Goal: Information Seeking & Learning: Learn about a topic

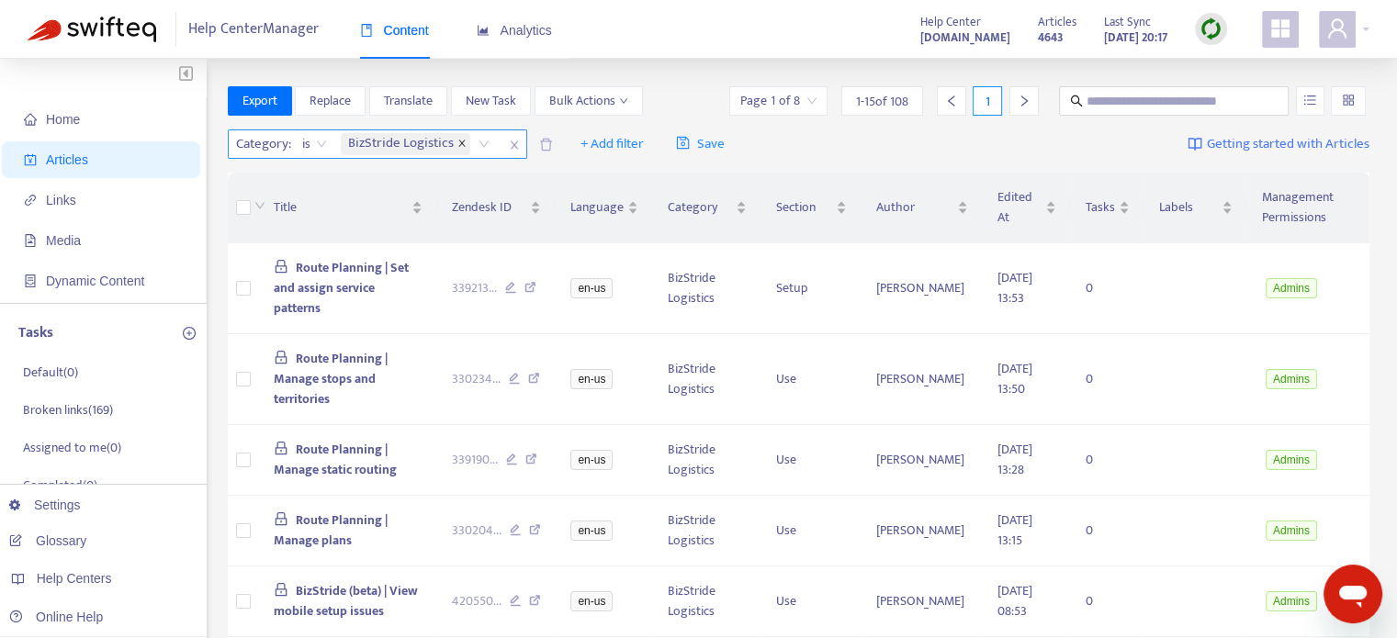
click at [461, 141] on icon "close" at bounding box center [461, 143] width 9 height 9
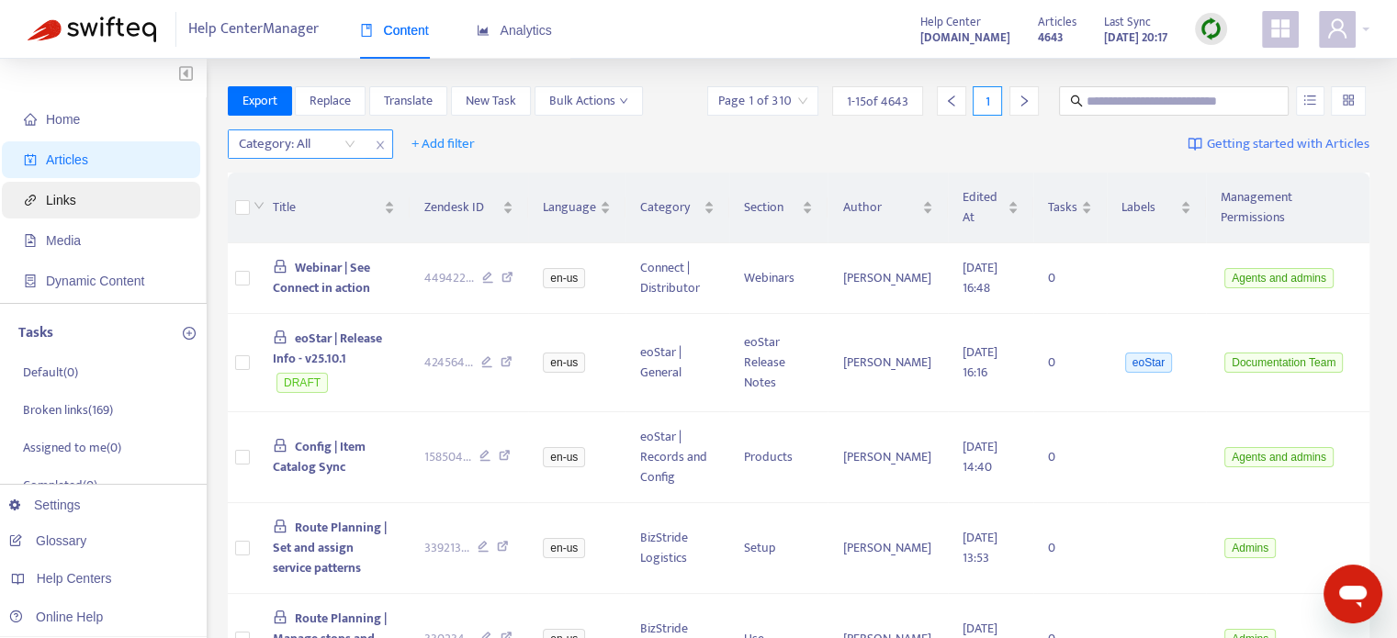
click at [68, 202] on span "Links" at bounding box center [61, 200] width 30 height 15
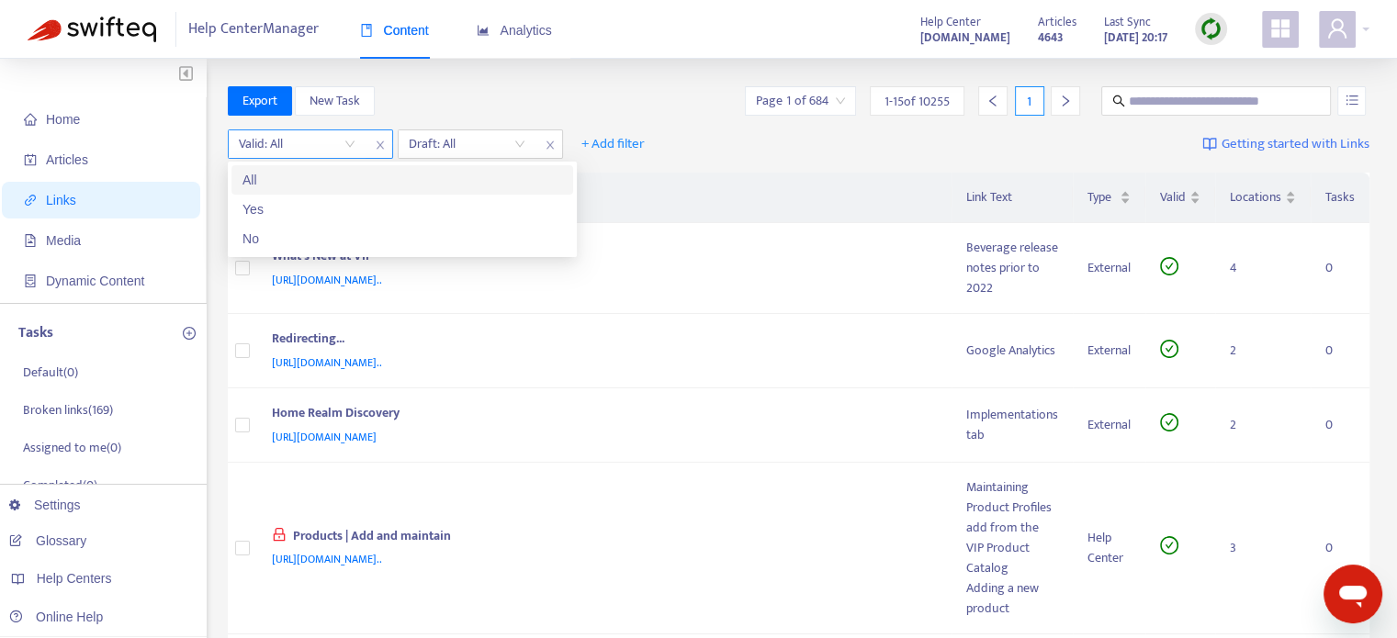
click at [348, 137] on input "search" at bounding box center [297, 144] width 117 height 28
click at [296, 234] on div "No" at bounding box center [403, 239] width 320 height 20
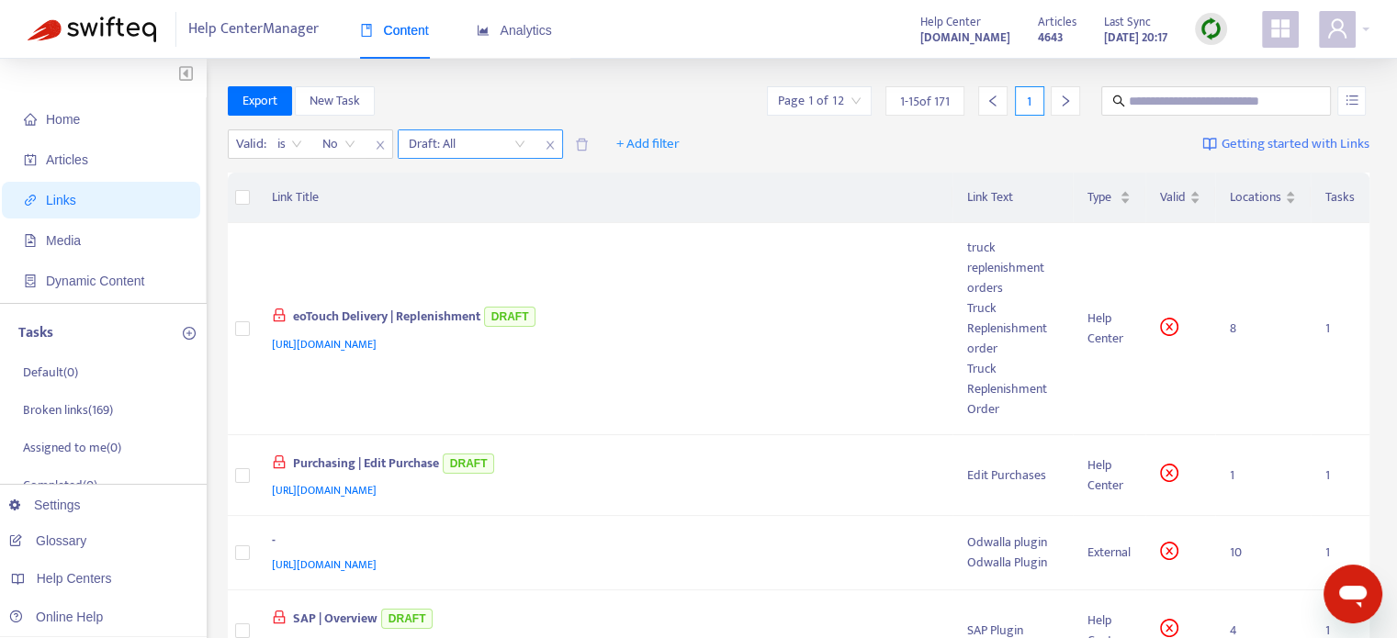
click at [492, 142] on input "search" at bounding box center [467, 144] width 117 height 28
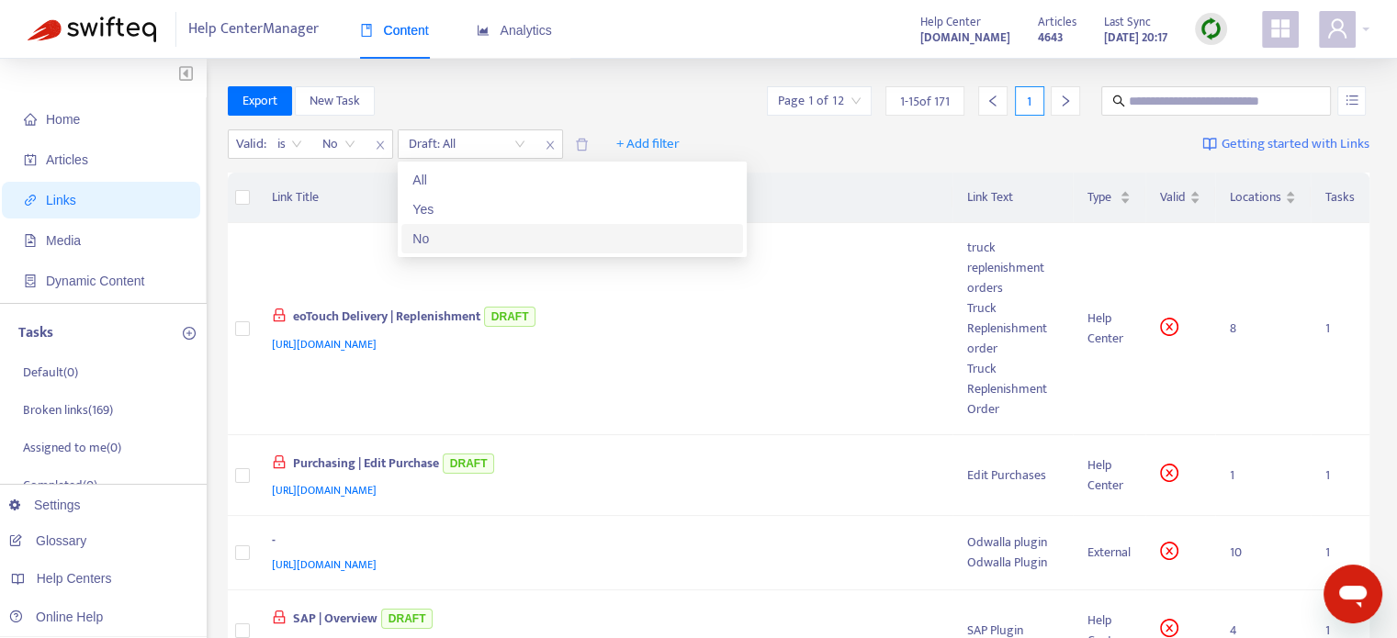
click at [457, 233] on div "No" at bounding box center [572, 239] width 320 height 20
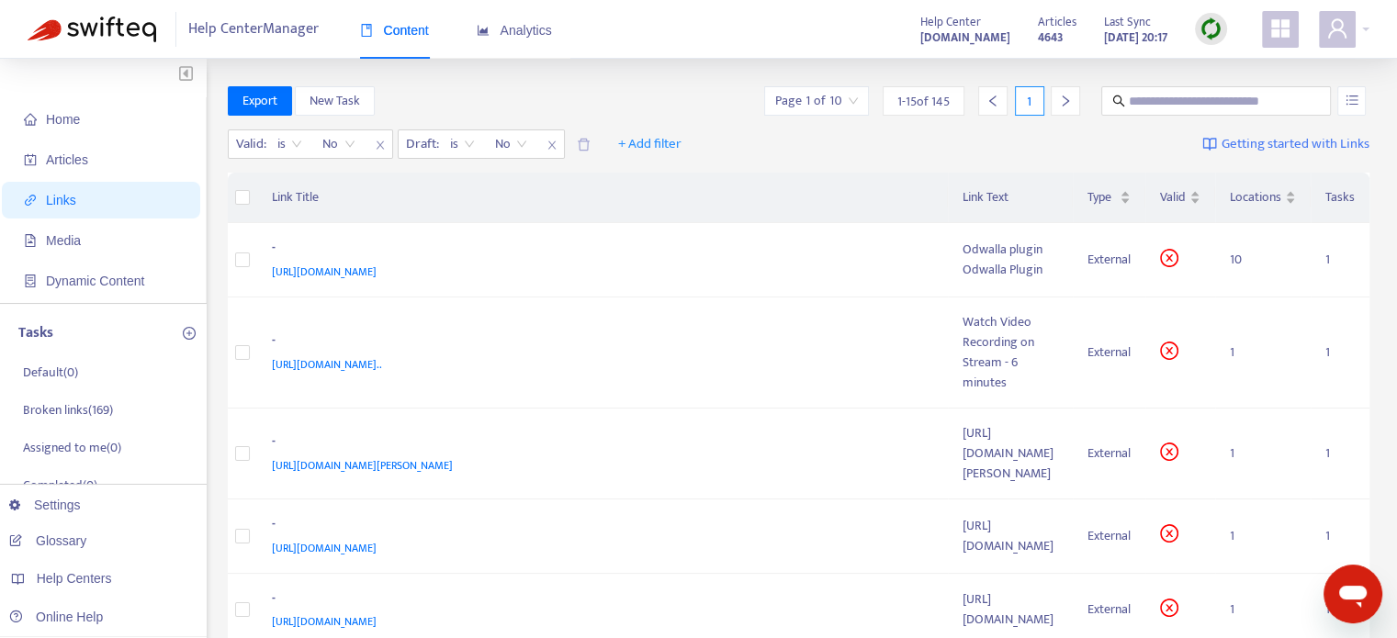
click at [855, 93] on input "search" at bounding box center [816, 101] width 83 height 28
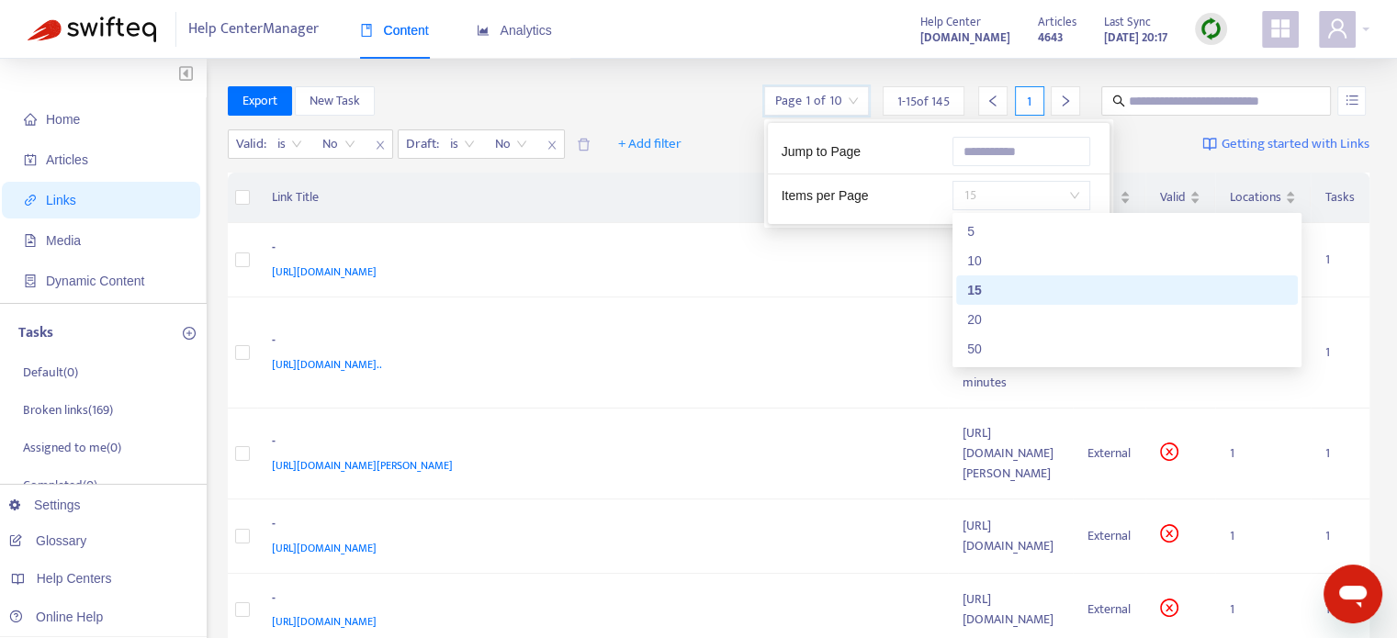
click at [992, 199] on span "15" at bounding box center [1022, 196] width 116 height 28
click at [984, 349] on div "50" at bounding box center [1127, 349] width 320 height 20
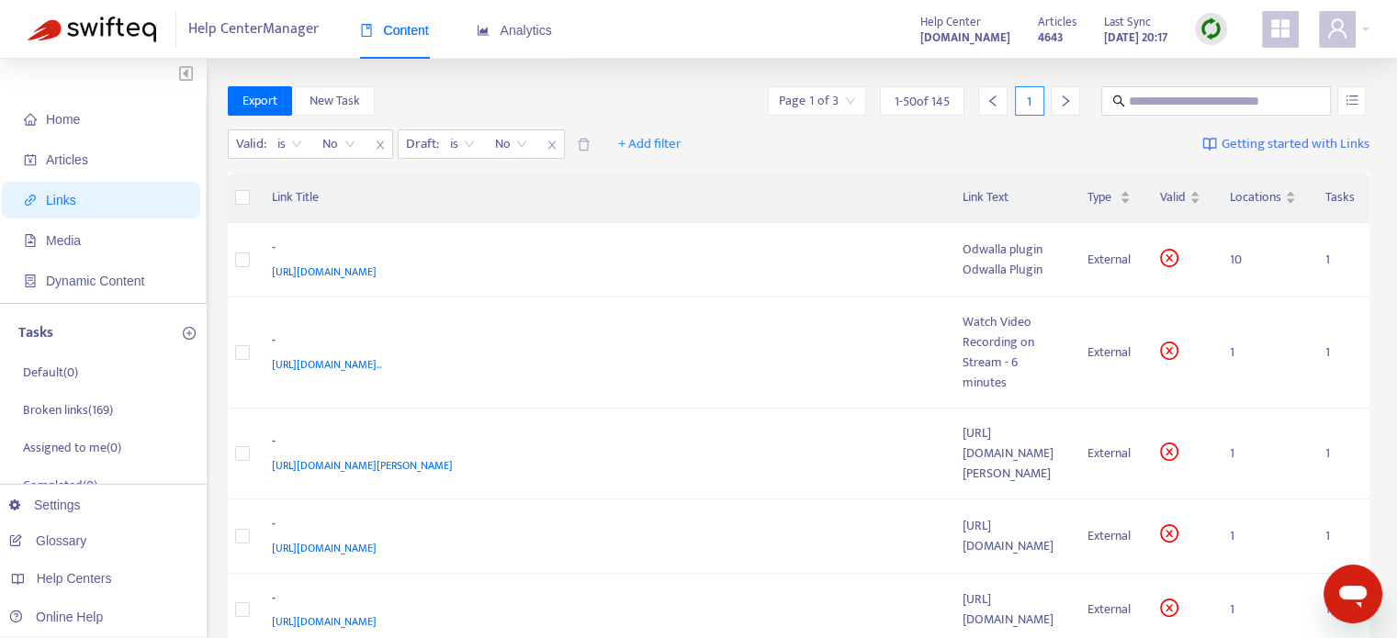
click at [669, 90] on div "Export New Task Page 1 of 3 1 - 50 of 145 1" at bounding box center [799, 100] width 1143 height 29
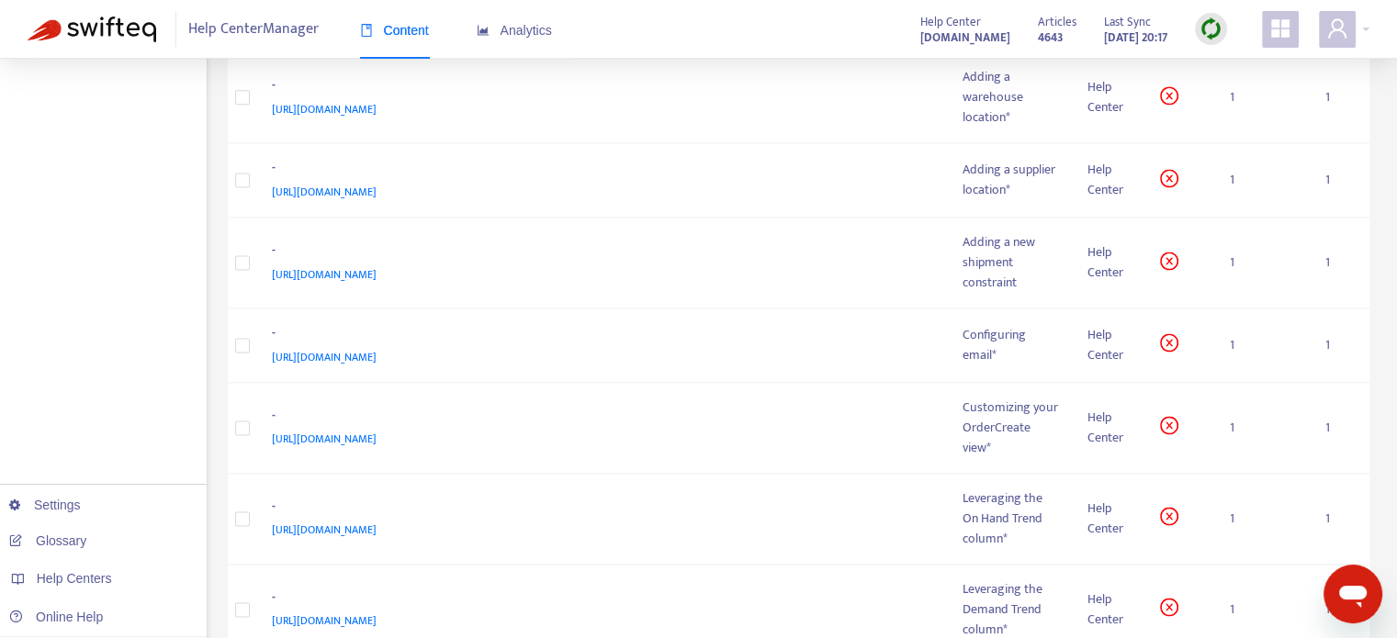
drag, startPoint x: 904, startPoint y: 392, endPoint x: 1033, endPoint y: 415, distance: 130.6
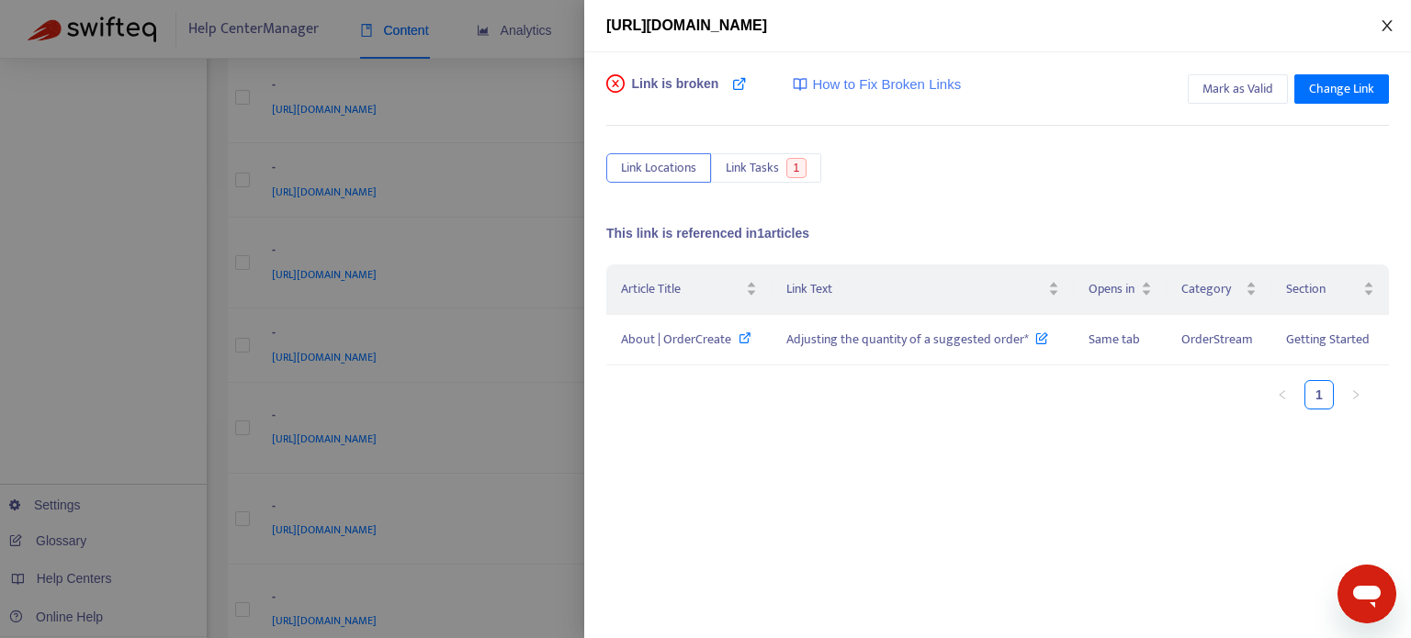
click at [1385, 25] on icon "close" at bounding box center [1387, 25] width 10 height 11
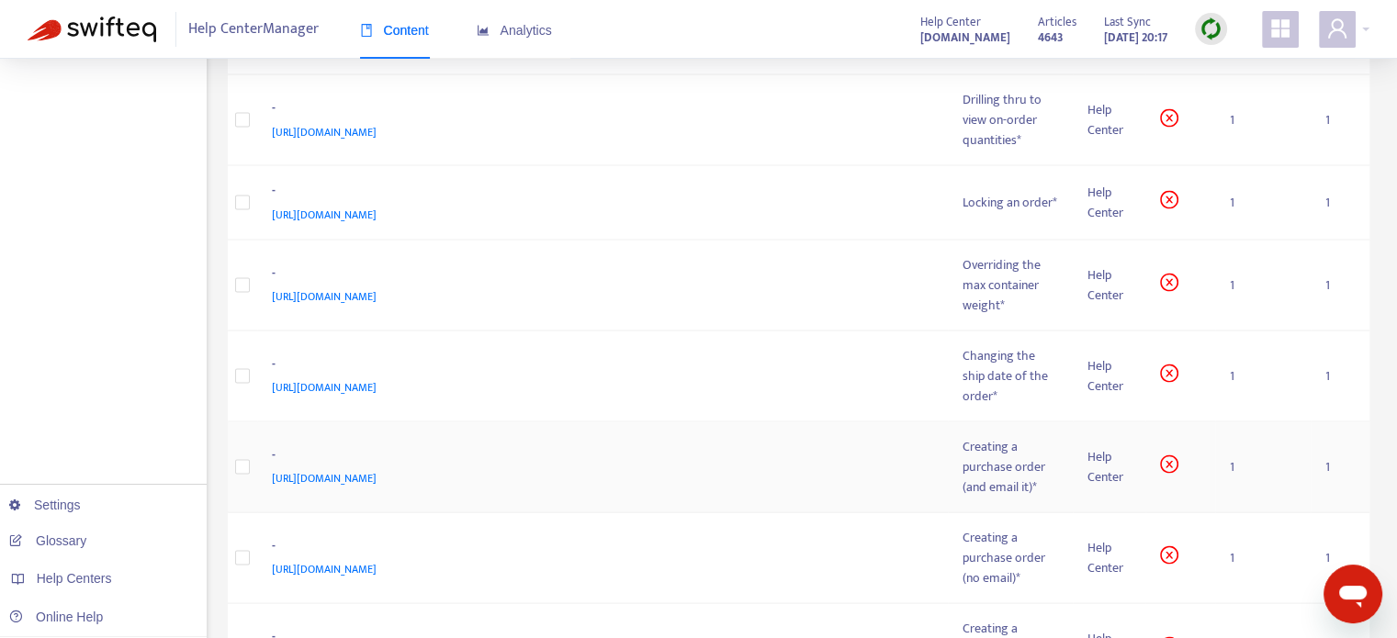
scroll to position [3503, 0]
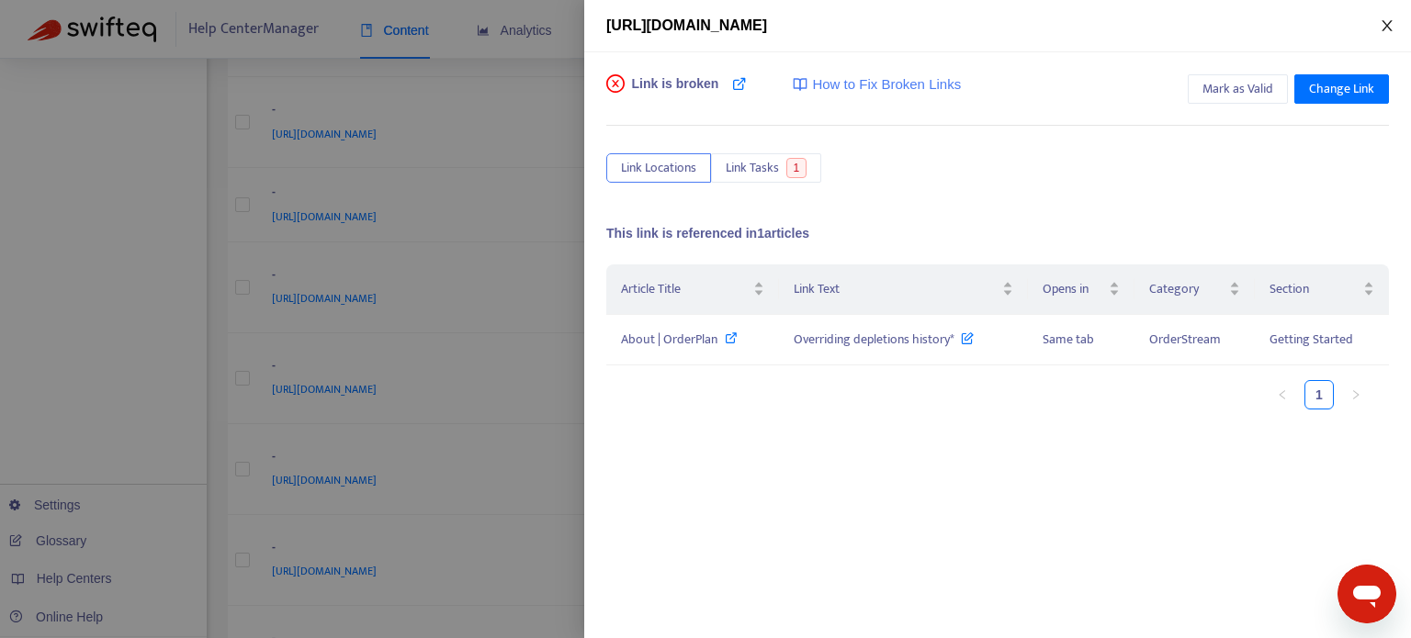
click at [1377, 18] on button "Close" at bounding box center [1387, 25] width 26 height 17
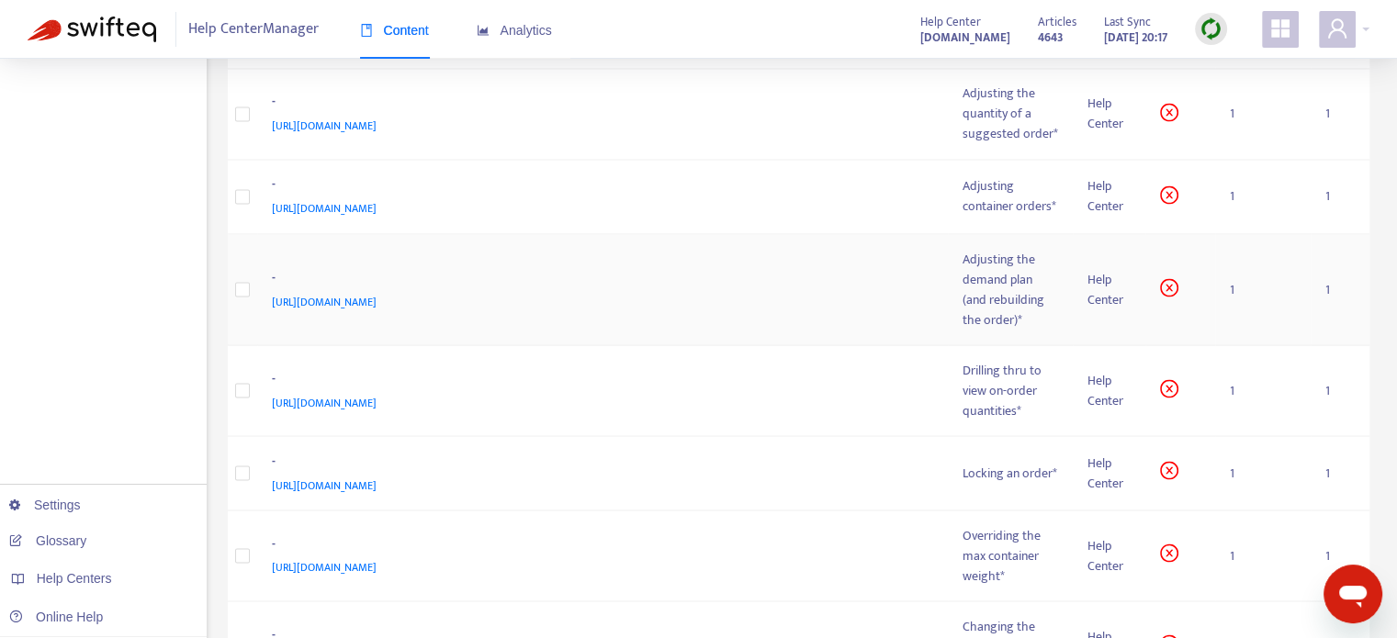
scroll to position [3505, 0]
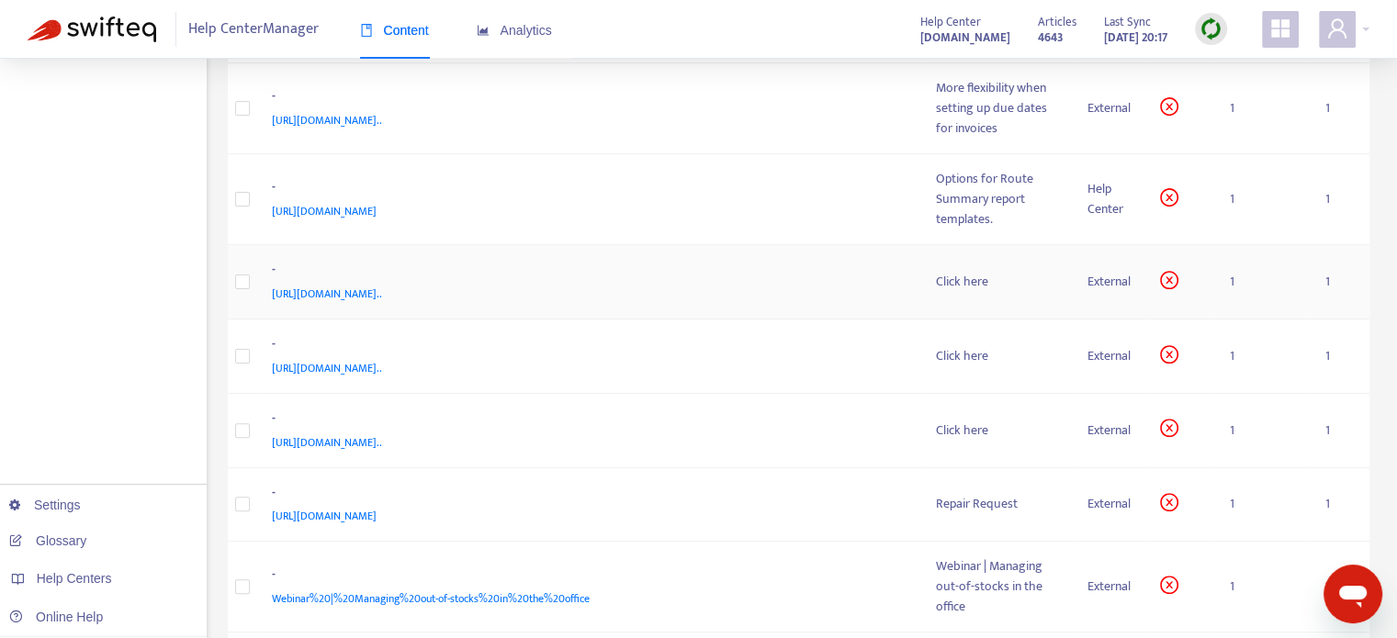
scroll to position [472, 0]
click at [823, 261] on div "-" at bounding box center [586, 273] width 628 height 24
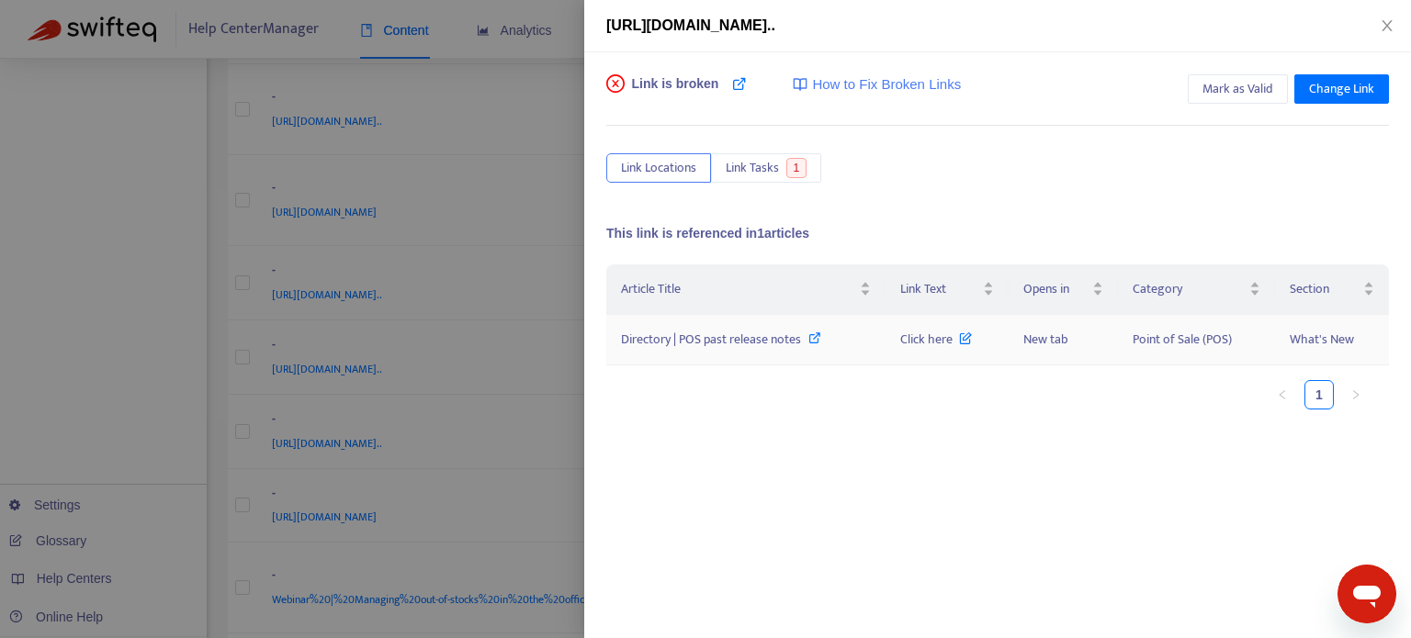
click at [809, 342] on icon at bounding box center [814, 338] width 13 height 13
click at [1381, 25] on icon "close" at bounding box center [1387, 25] width 15 height 15
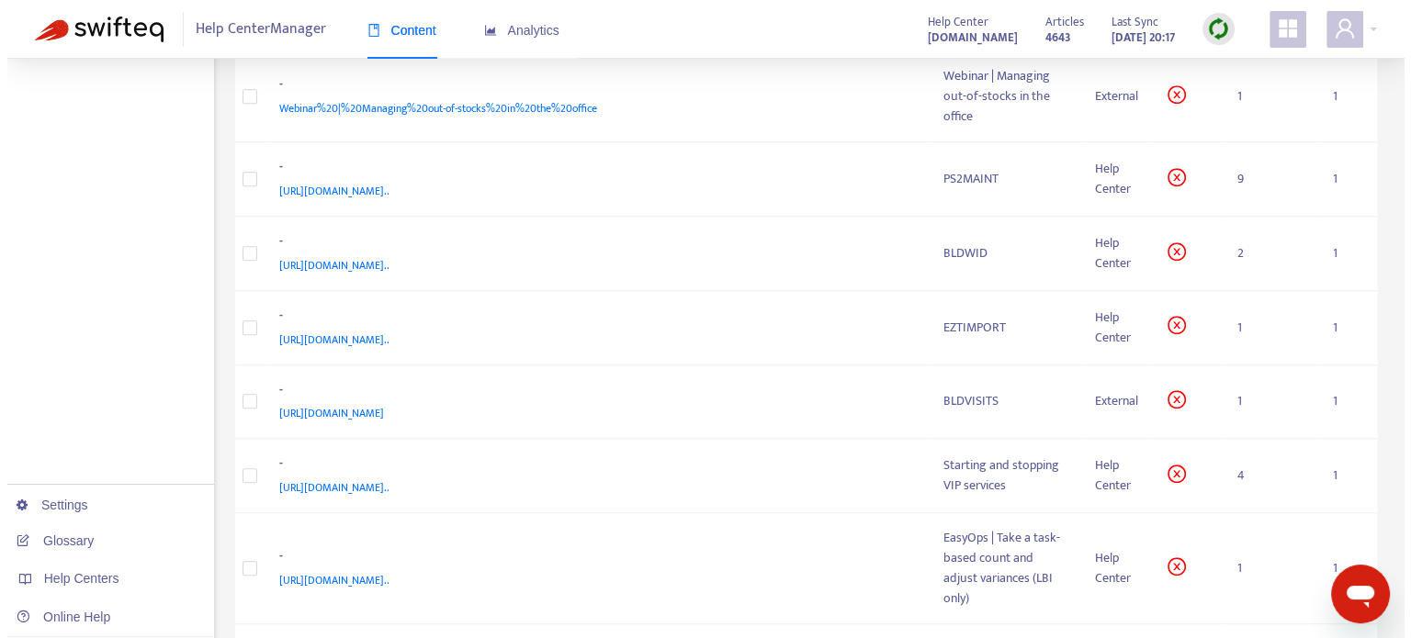
scroll to position [963, 0]
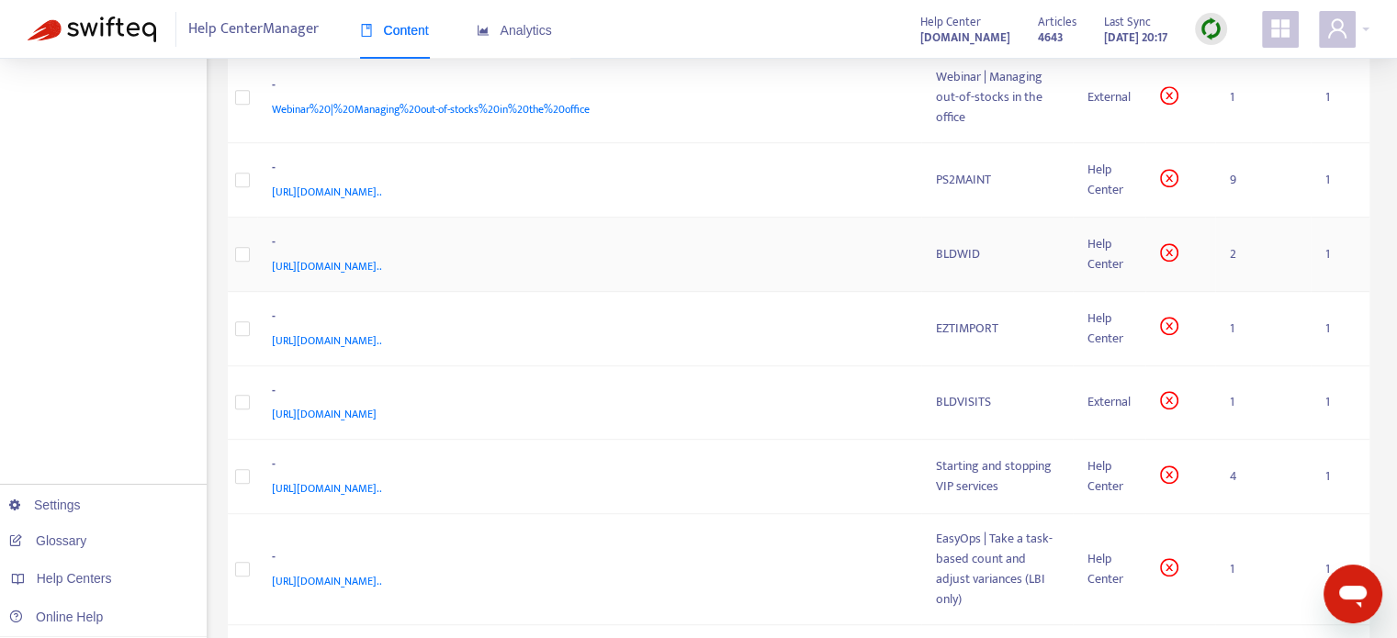
click at [836, 256] on div "[URL][DOMAIN_NAME].." at bounding box center [586, 266] width 628 height 20
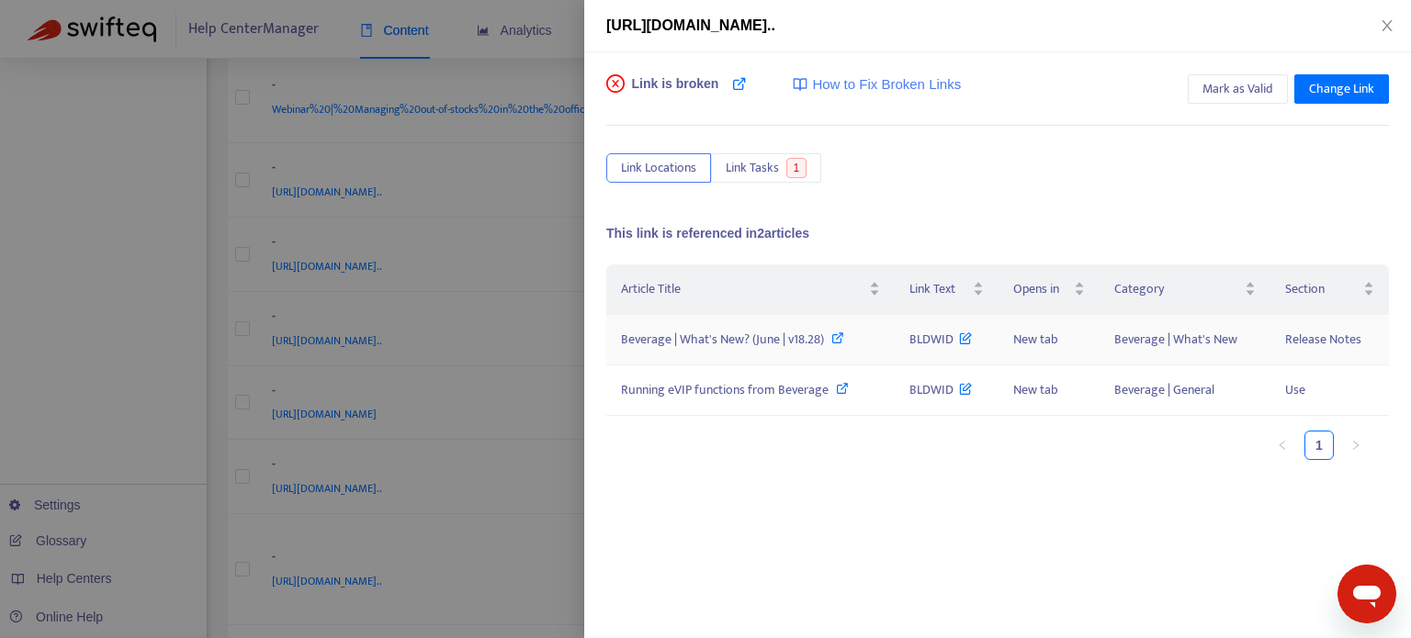
click at [834, 337] on icon at bounding box center [837, 338] width 13 height 13
